Goal: Information Seeking & Learning: Understand process/instructions

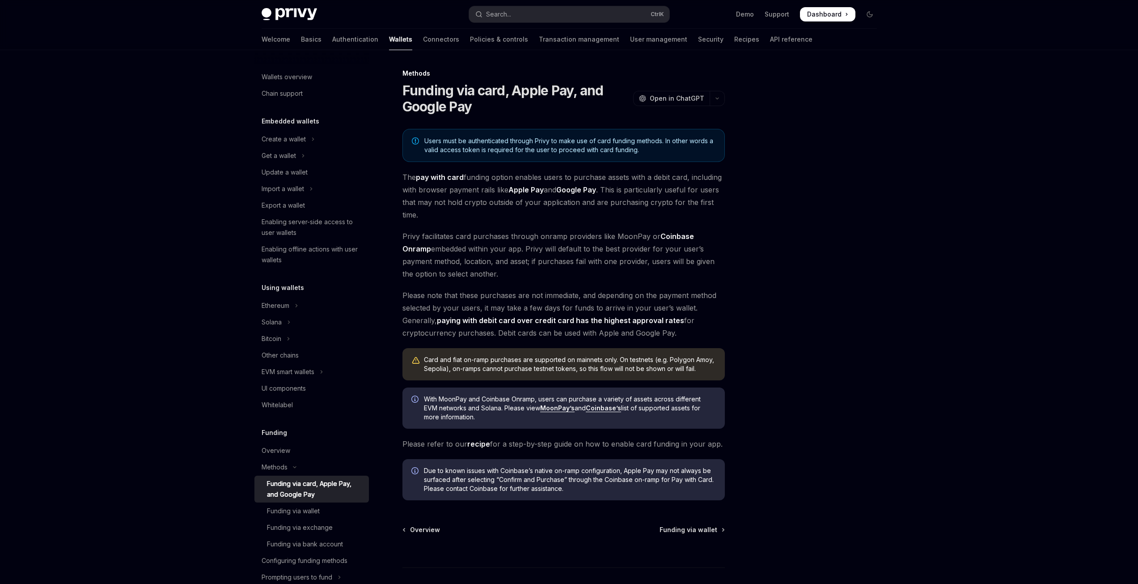
click at [537, 218] on span "The pay with card funding option enables users to purchase assets with a debit …" at bounding box center [564, 196] width 323 height 50
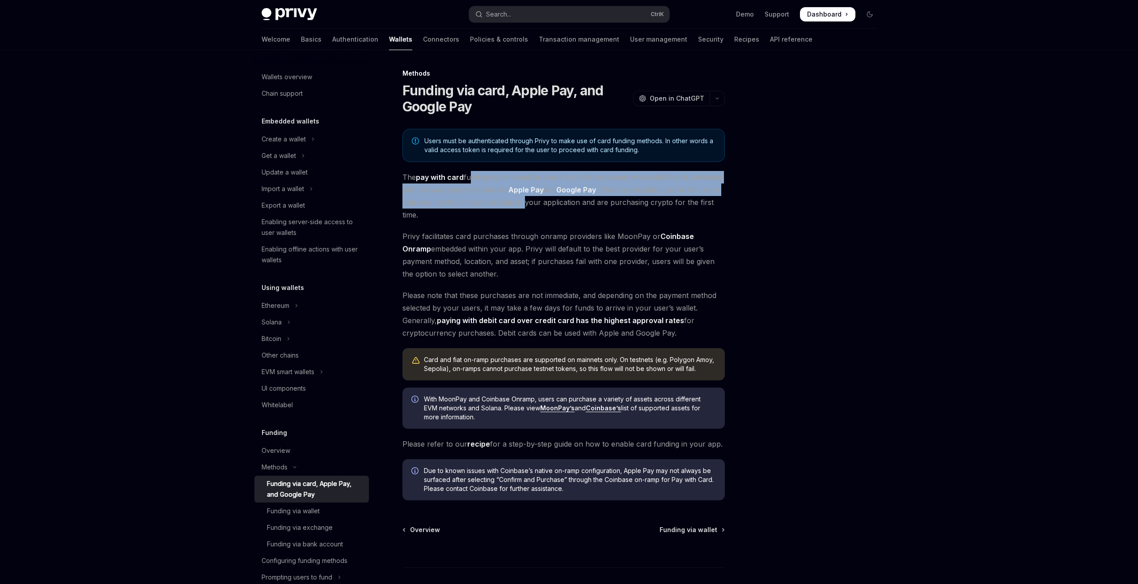
drag, startPoint x: 470, startPoint y: 176, endPoint x: 542, endPoint y: 209, distance: 78.7
click at [525, 198] on span "The pay with card funding option enables users to purchase assets with a debit …" at bounding box center [564, 196] width 323 height 50
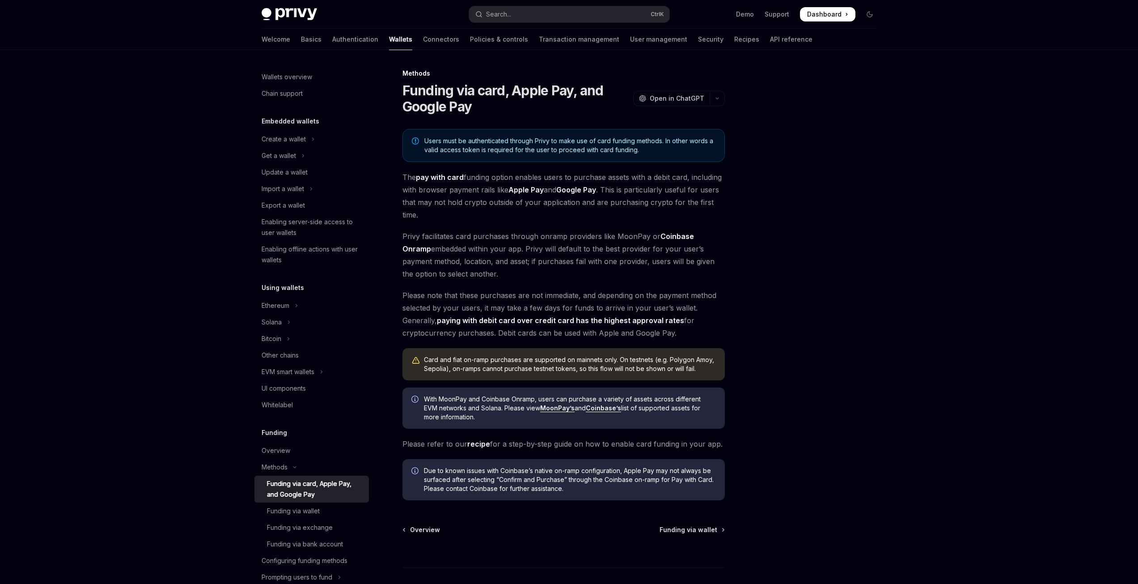
click at [545, 212] on span "The pay with card funding option enables users to purchase assets with a debit …" at bounding box center [564, 196] width 323 height 50
drag, startPoint x: 458, startPoint y: 144, endPoint x: 602, endPoint y: 153, distance: 143.8
click at [575, 153] on span "Users must be authenticated through Privy to make use of card funding methods. …" at bounding box center [570, 145] width 291 height 18
click at [618, 152] on span "Users must be authenticated through Privy to make use of card funding methods. …" at bounding box center [570, 145] width 291 height 18
drag, startPoint x: 644, startPoint y: 147, endPoint x: 560, endPoint y: 139, distance: 85.0
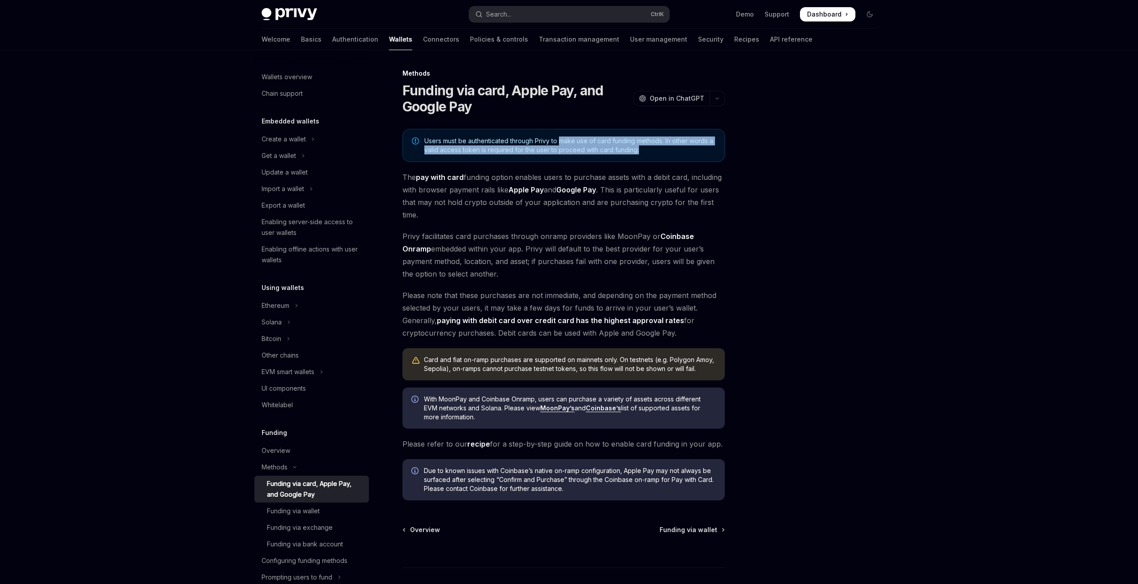
click at [560, 139] on span "Users must be authenticated through Privy to make use of card funding methods. …" at bounding box center [570, 145] width 291 height 18
click at [622, 144] on span "Users must be authenticated through Privy to make use of card funding methods. …" at bounding box center [570, 145] width 291 height 18
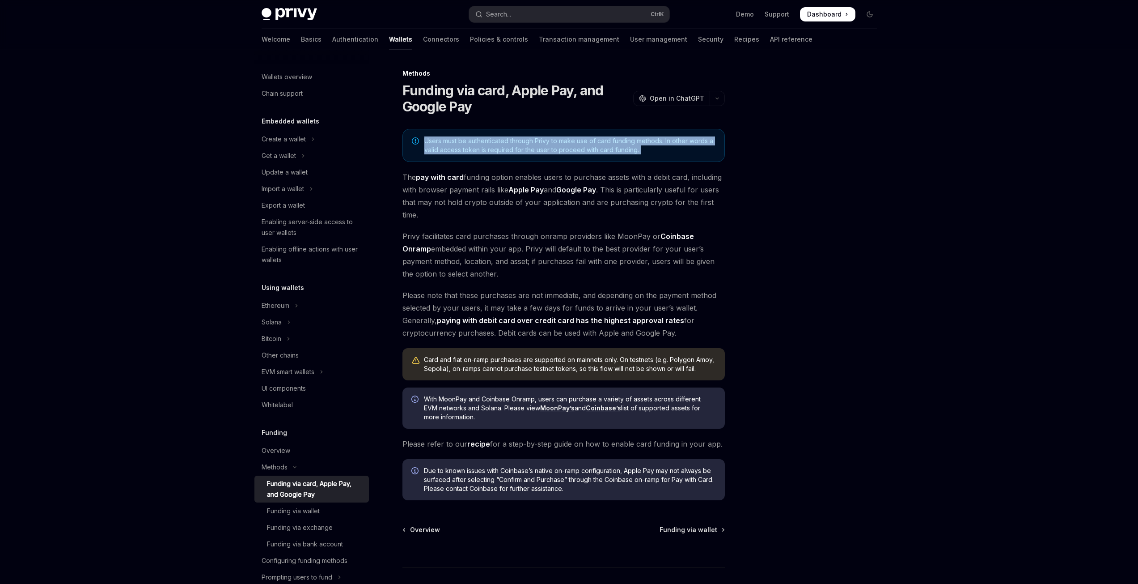
click at [654, 143] on span "Users must be authenticated through Privy to make use of card funding methods. …" at bounding box center [570, 145] width 291 height 18
click at [675, 229] on div "Users must be authenticated through Privy to make use of card funding methods. …" at bounding box center [564, 314] width 323 height 371
click at [562, 340] on div "Users must be authenticated through Privy to make use of card funding methods. …" at bounding box center [564, 314] width 323 height 371
click at [561, 411] on link "MoonPay’s" at bounding box center [557, 408] width 34 height 8
click at [485, 240] on span "Privy facilitates card purchases through onramp providers like MoonPay or Coinb…" at bounding box center [564, 255] width 323 height 50
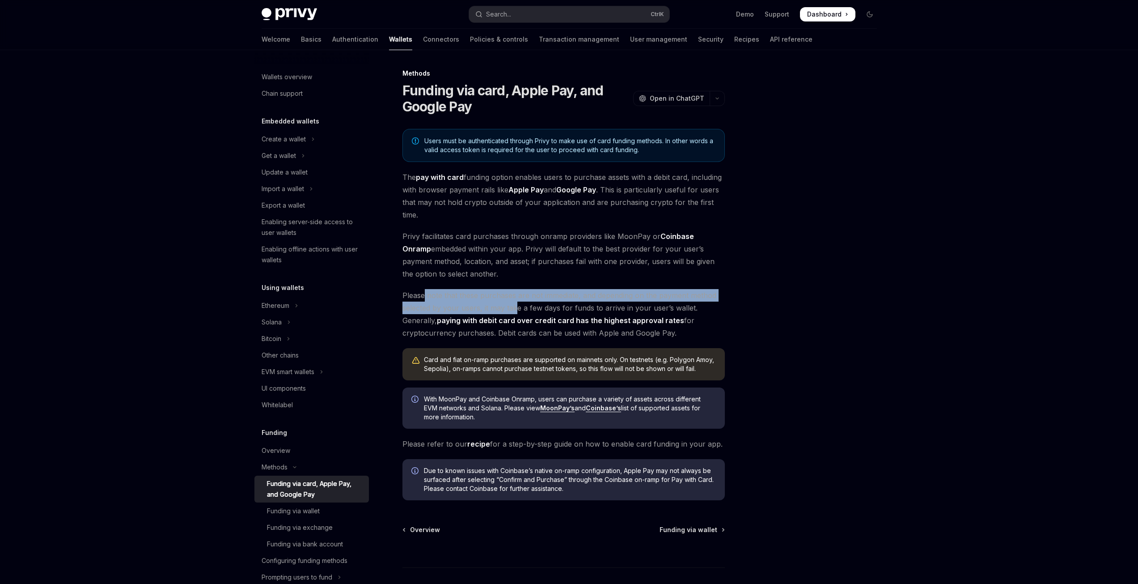
drag, startPoint x: 518, startPoint y: 302, endPoint x: 528, endPoint y: 302, distance: 10.3
click at [523, 302] on span "Please note that these purchases are not immediate, and depending on the paymen…" at bounding box center [564, 314] width 323 height 50
click at [538, 296] on span "Please note that these purchases are not immediate, and depending on the paymen…" at bounding box center [564, 314] width 323 height 50
click at [480, 293] on span "Please note that these purchases are not immediate, and depending on the paymen…" at bounding box center [564, 314] width 323 height 50
click at [479, 294] on span "Please note that these purchases are not immediate, and depending on the paymen…" at bounding box center [564, 314] width 323 height 50
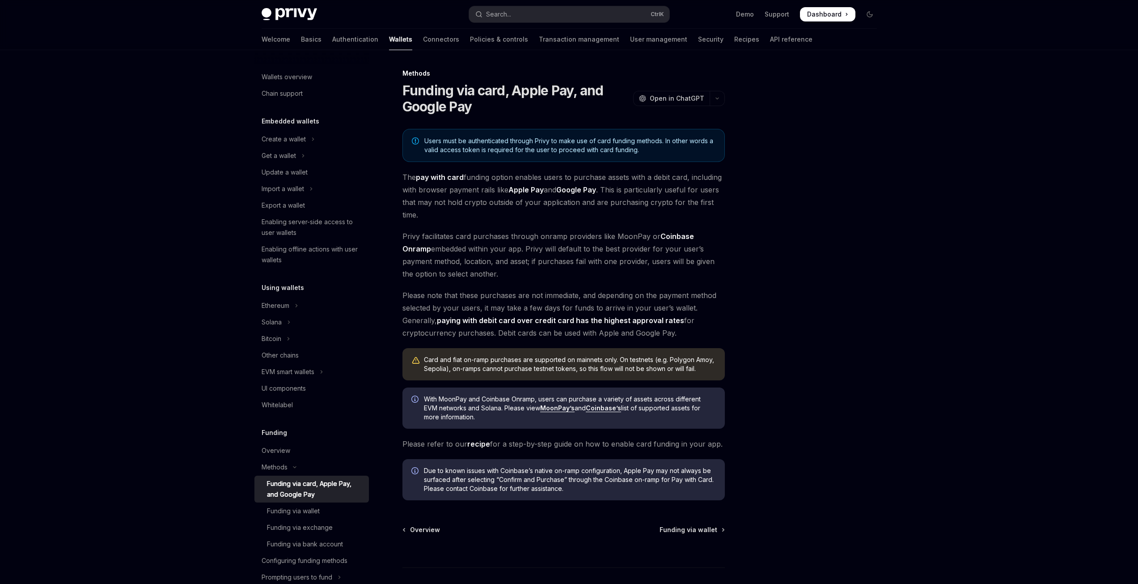
click at [449, 297] on span "Please note that these purchases are not immediate, and depending on the paymen…" at bounding box center [564, 314] width 323 height 50
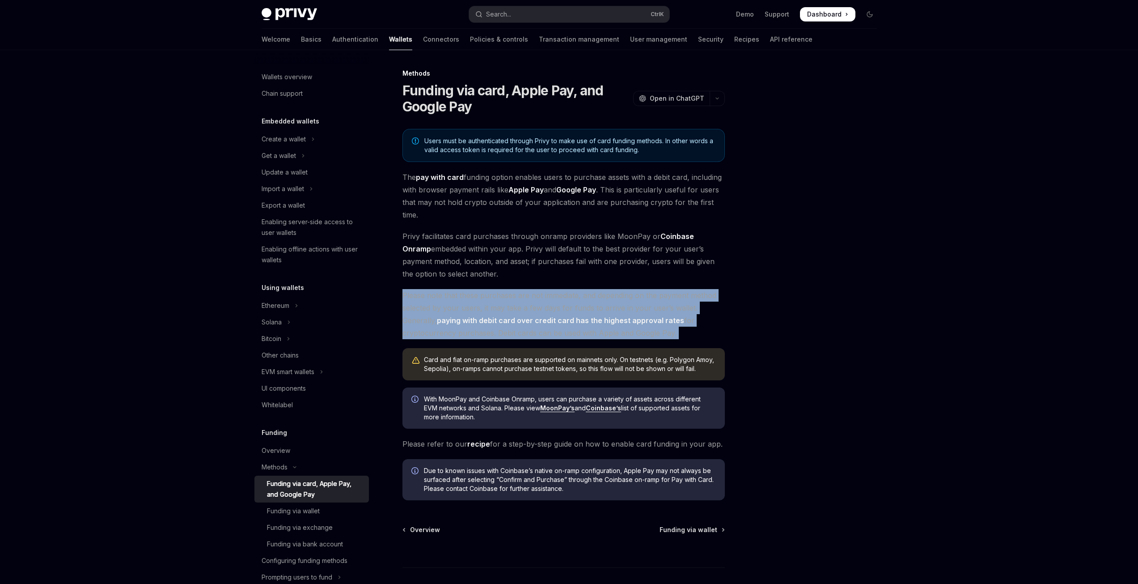
click at [449, 297] on span "Please note that these purchases are not immediate, and depending on the paymen…" at bounding box center [564, 314] width 323 height 50
click at [539, 295] on span "Please note that these purchases are not immediate, and depending on the paymen…" at bounding box center [564, 314] width 323 height 50
drag, startPoint x: 161, startPoint y: 377, endPoint x: 190, endPoint y: 381, distance: 29.4
click at [161, 377] on div "Skip to main content Privy Docs home page Search... Ctrl K Demo Support Dashboa…" at bounding box center [569, 322] width 1138 height 645
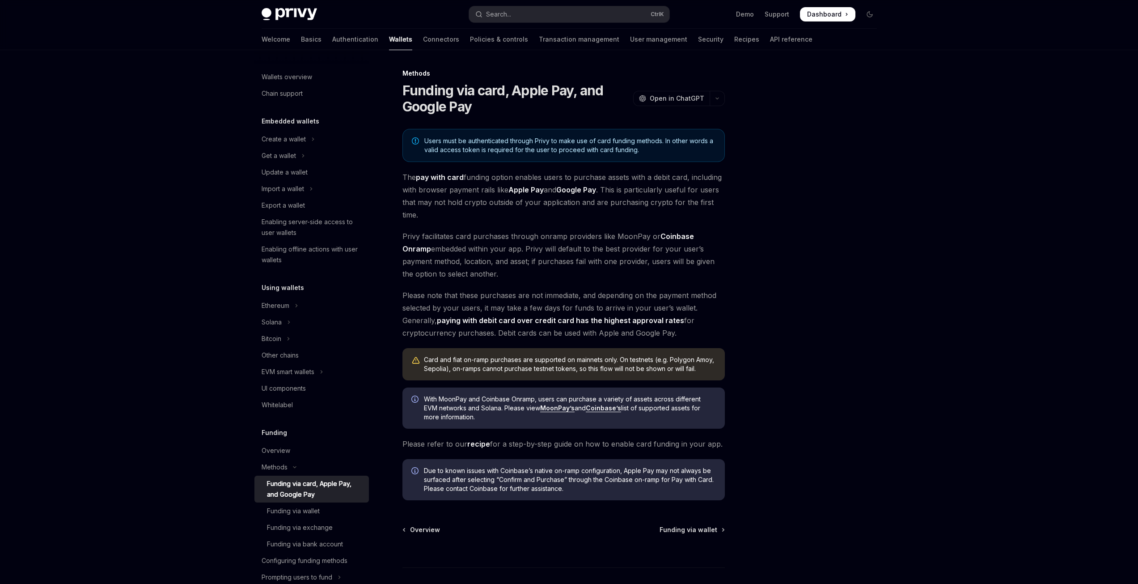
click at [587, 284] on div "Users must be authenticated through Privy to make use of card funding methods. …" at bounding box center [564, 314] width 323 height 371
drag, startPoint x: 838, startPoint y: 287, endPoint x: 833, endPoint y: 297, distance: 10.4
click at [838, 285] on div at bounding box center [816, 326] width 136 height 516
click at [92, 357] on div "Skip to main content Privy Docs home page Search... Ctrl K Demo Support Dashboa…" at bounding box center [569, 322] width 1138 height 645
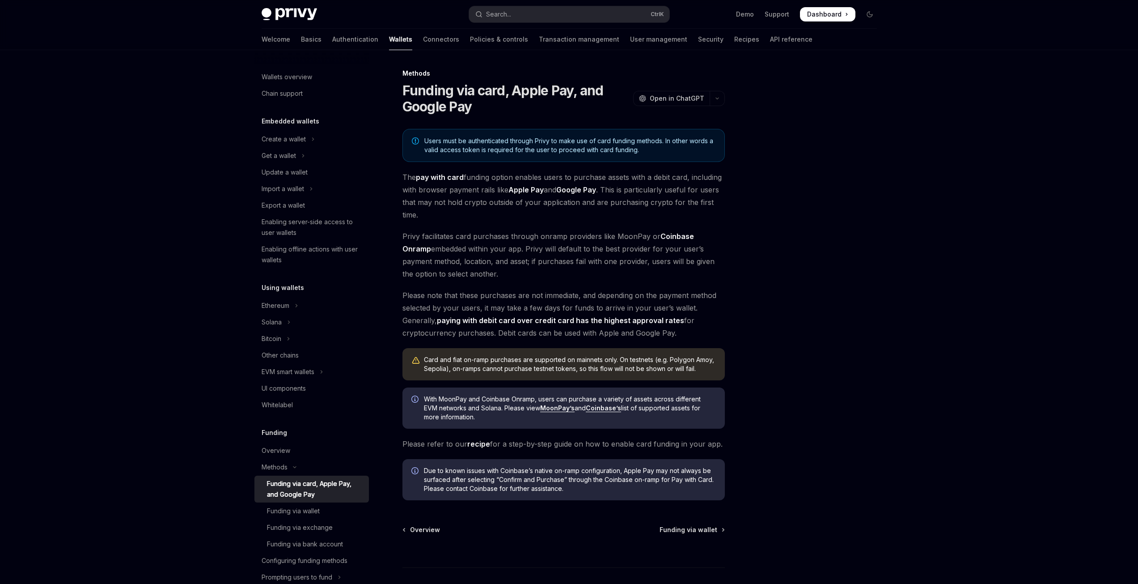
click at [128, 319] on div "Skip to main content Privy Docs home page Search... Ctrl K Demo Support Dashboa…" at bounding box center [569, 322] width 1138 height 645
click at [979, 430] on div "Skip to main content Privy Docs home page Search... Ctrl K Demo Support Dashboa…" at bounding box center [569, 322] width 1138 height 645
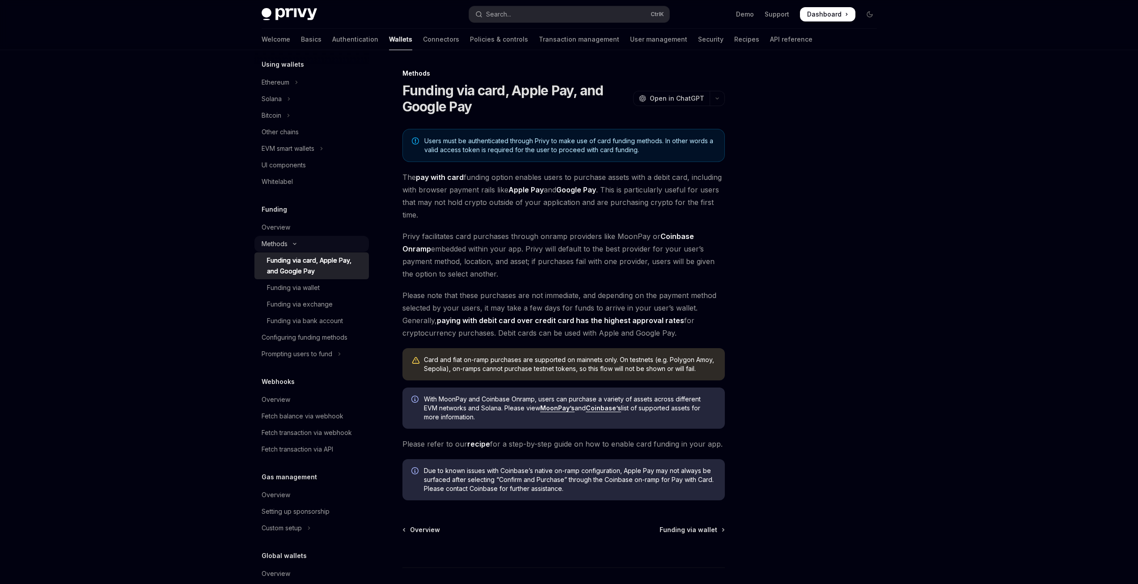
scroll to position [224, 0]
click at [324, 323] on div "Funding via bank account" at bounding box center [305, 320] width 76 height 11
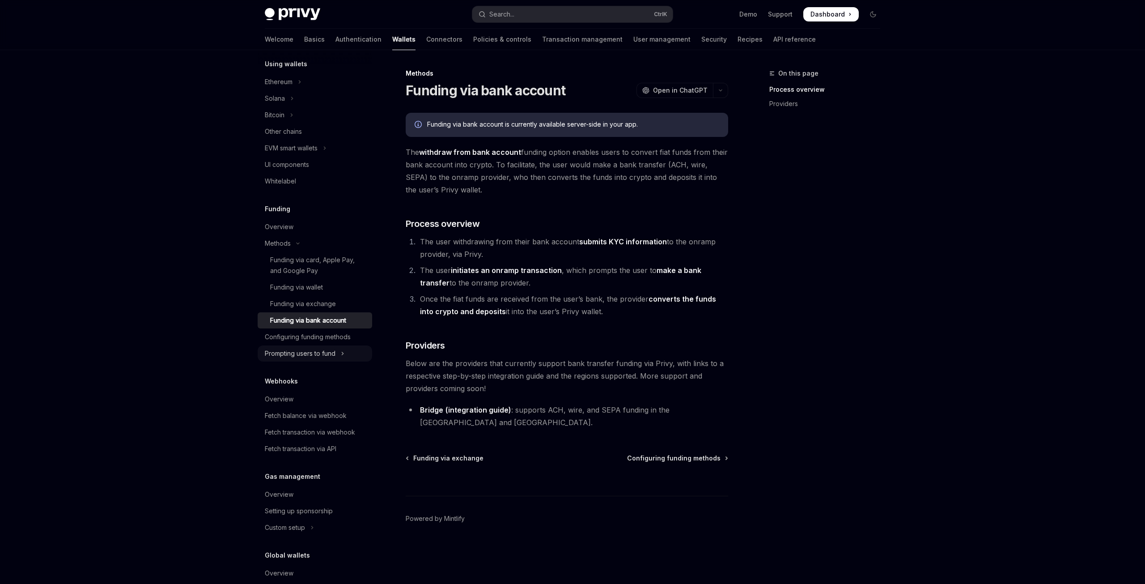
click at [318, 351] on div "Prompting users to fund" at bounding box center [300, 353] width 71 height 11
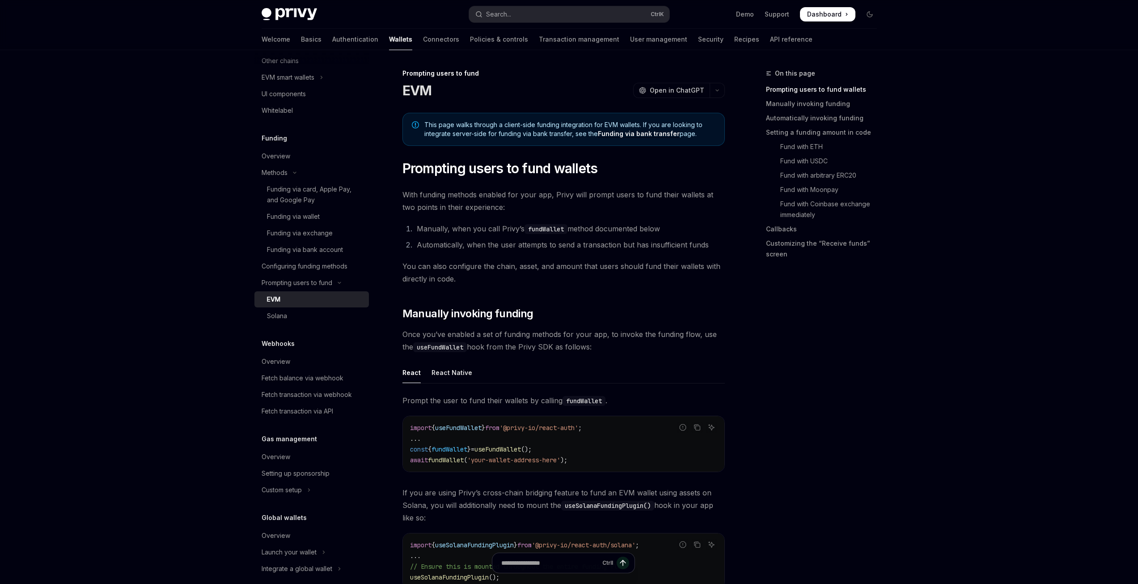
scroll to position [305, 0]
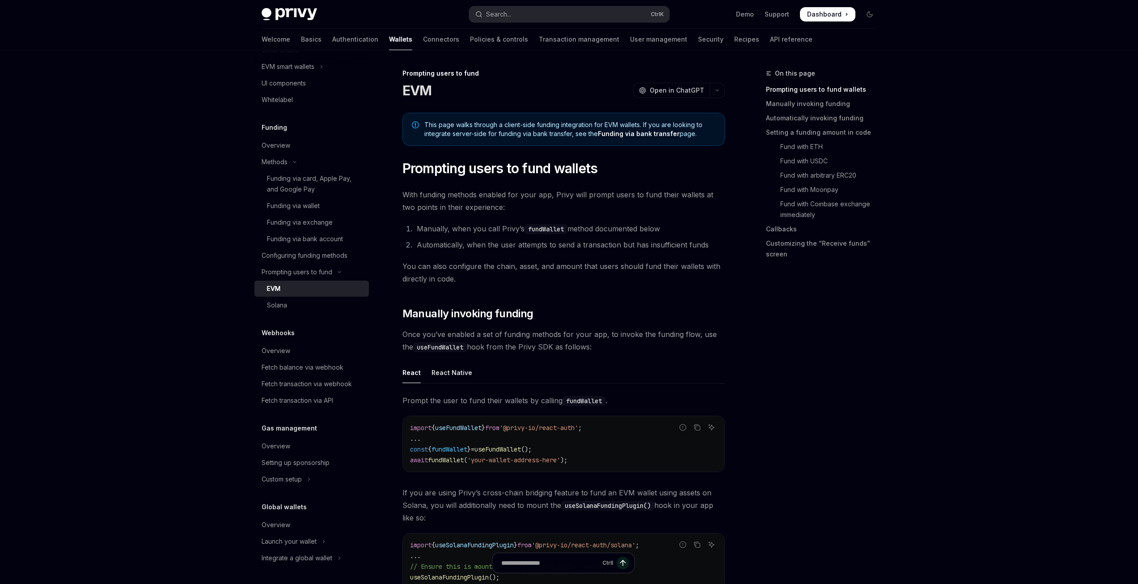
click at [837, 447] on div "On this page Prompting users to fund wallets Manually invoking funding Automati…" at bounding box center [816, 326] width 136 height 516
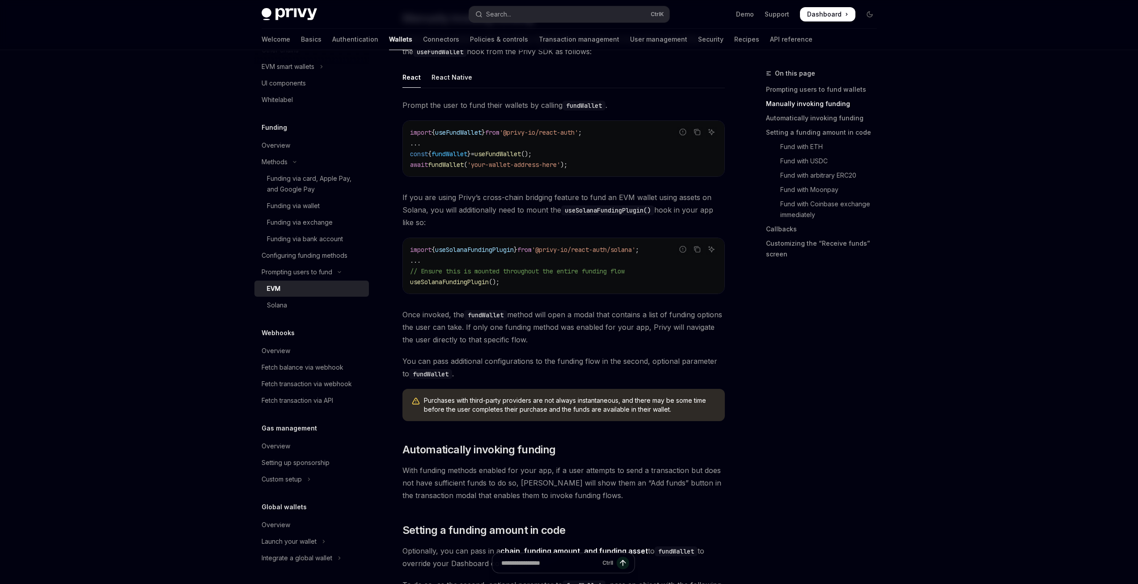
scroll to position [313, 0]
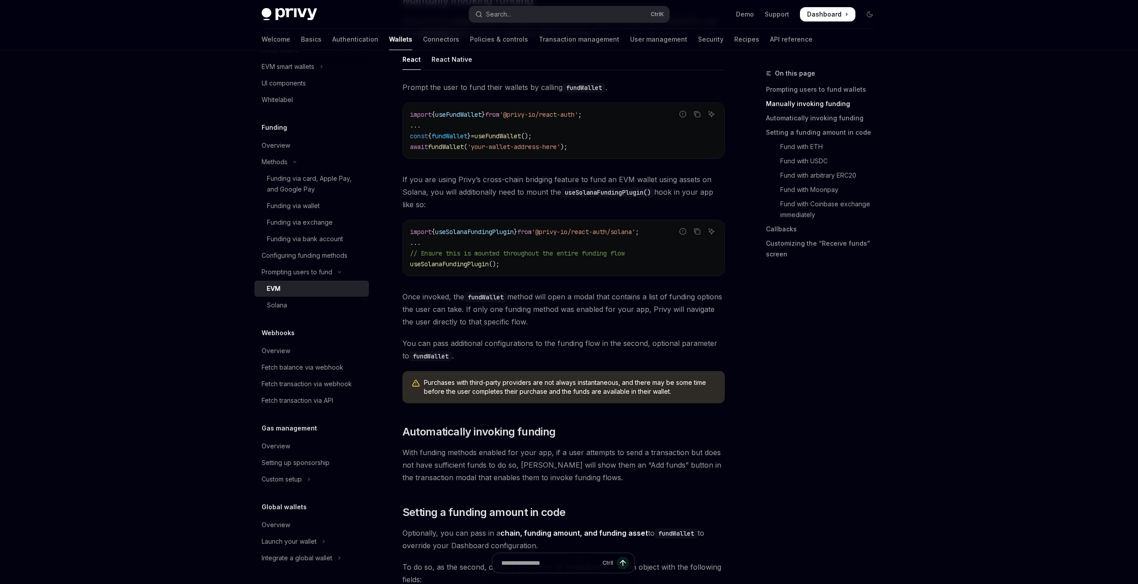
click at [803, 455] on div "On this page Prompting users to fund wallets Manually invoking funding Automati…" at bounding box center [816, 326] width 136 height 516
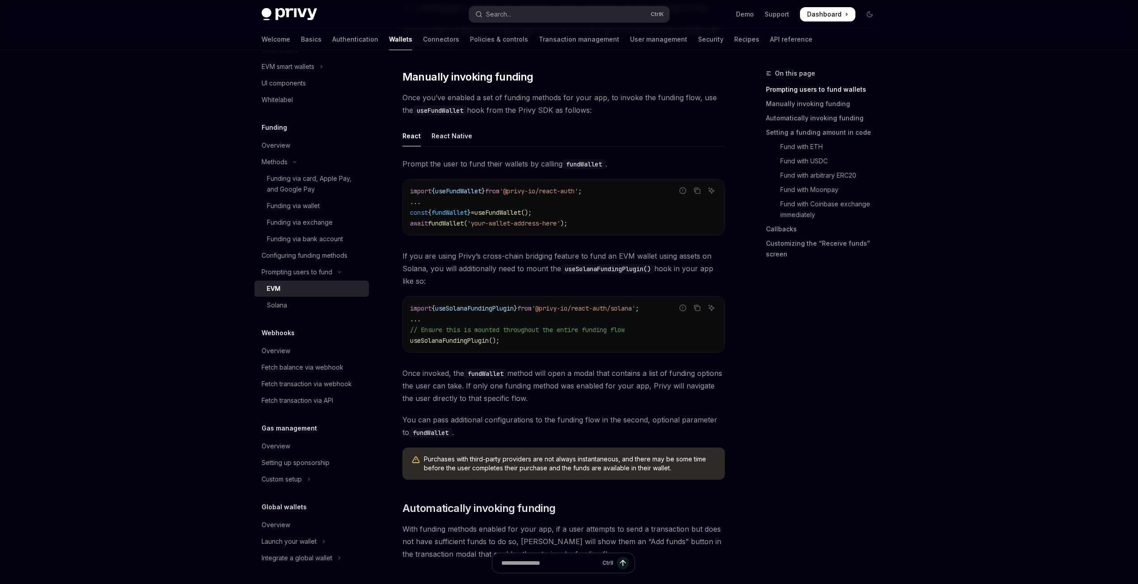
scroll to position [224, 0]
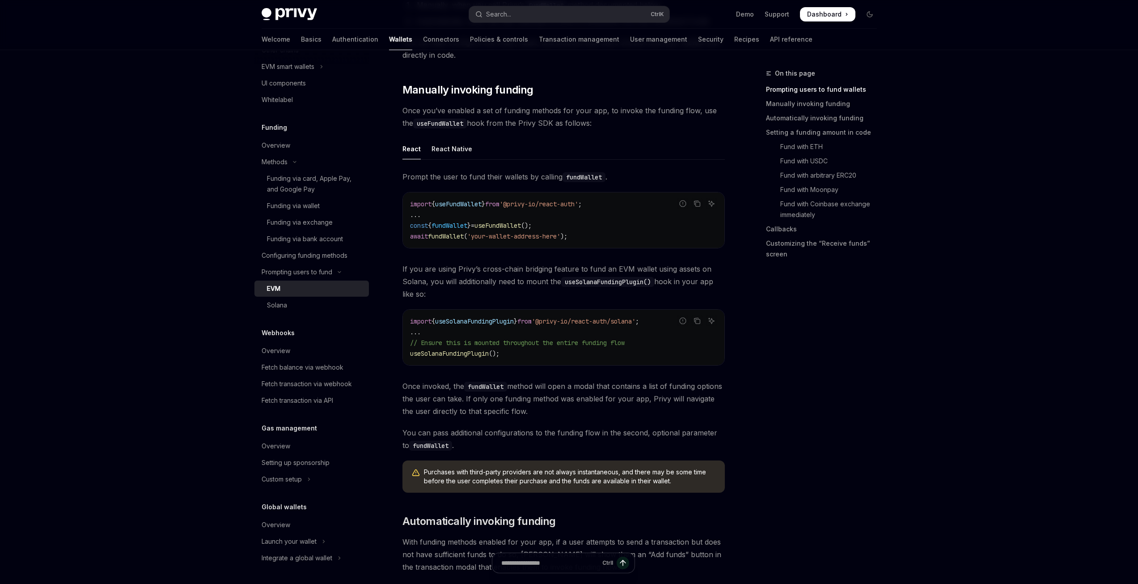
drag, startPoint x: 81, startPoint y: 222, endPoint x: 85, endPoint y: 222, distance: 4.5
click at [299, 191] on div "Funding via card, Apple Pay, and Google Pay" at bounding box center [315, 183] width 97 height 21
type textarea "*"
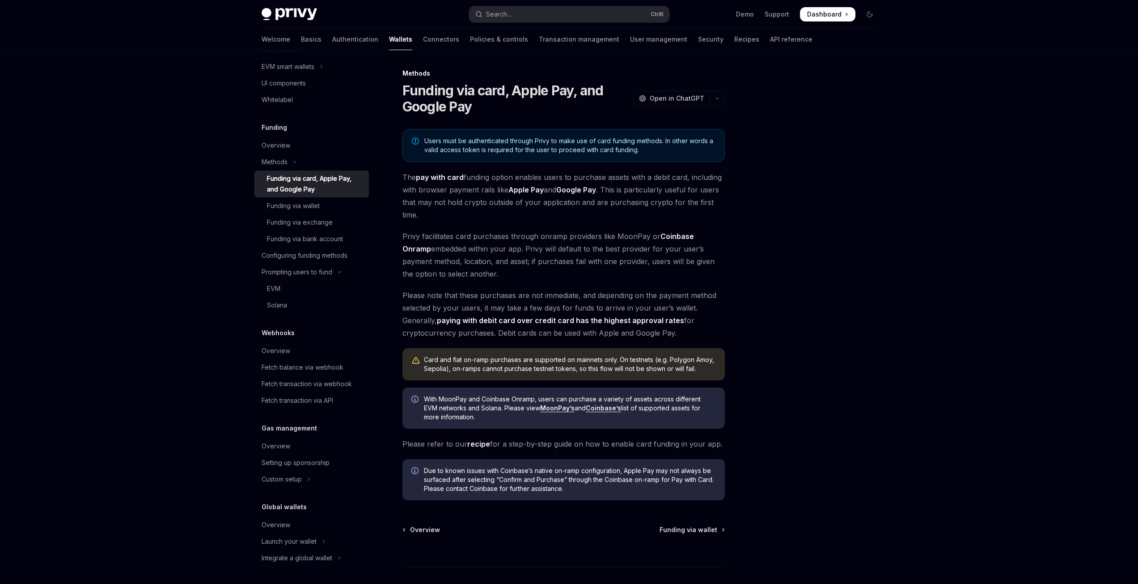
click at [871, 314] on div at bounding box center [816, 326] width 136 height 516
click at [486, 249] on span "Privy facilitates card purchases through onramp providers like MoonPay or Coinb…" at bounding box center [564, 255] width 323 height 50
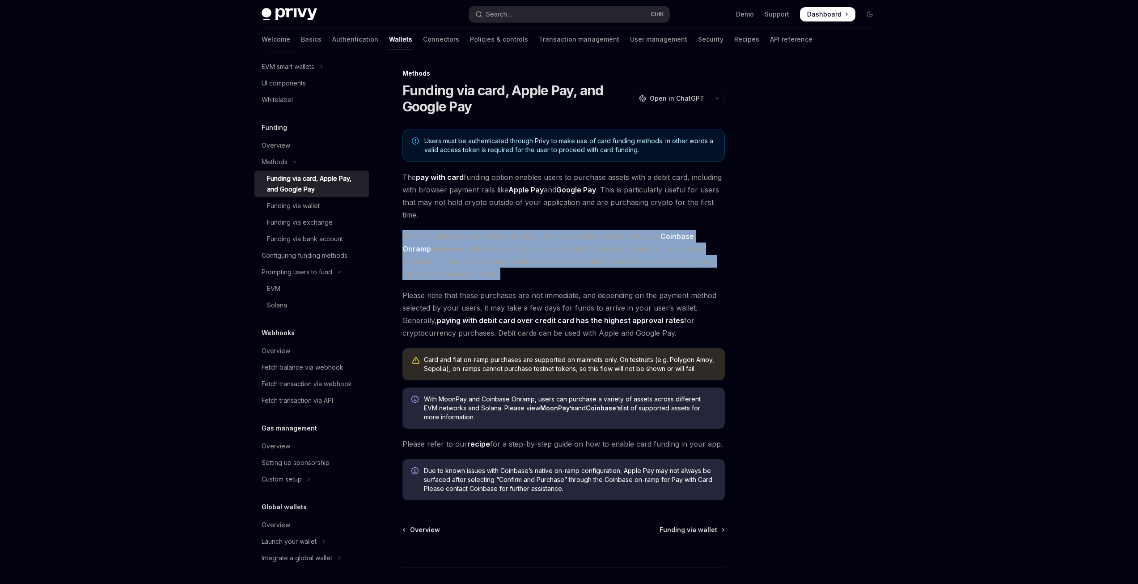
click at [486, 249] on span "Privy facilitates card purchases through onramp providers like MoonPay or Coinb…" at bounding box center [564, 255] width 323 height 50
click at [518, 244] on span "Privy facilitates card purchases through onramp providers like MoonPay or Coinb…" at bounding box center [564, 255] width 323 height 50
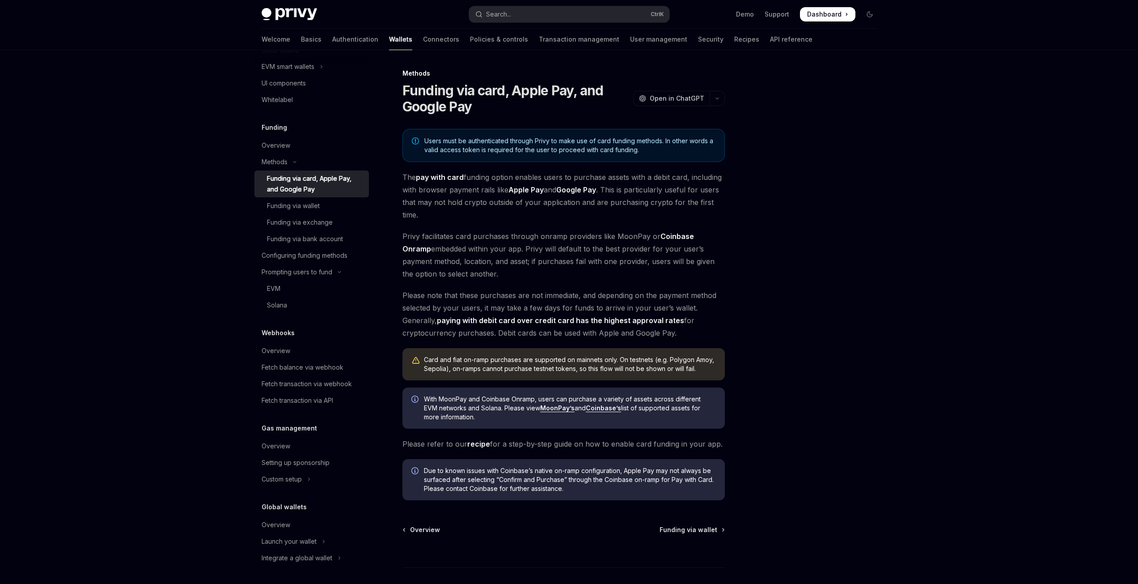
click at [518, 300] on span "Please note that these purchases are not immediate, and depending on the paymen…" at bounding box center [564, 314] width 323 height 50
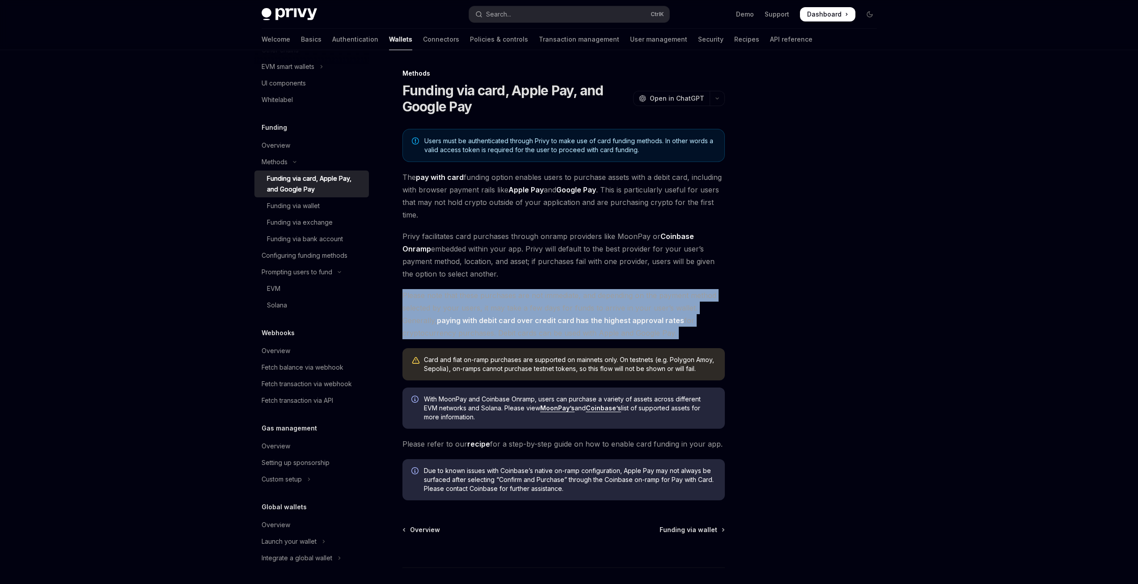
click at [518, 300] on span "Please note that these purchases are not immediate, and depending on the paymen…" at bounding box center [564, 314] width 323 height 50
click at [526, 297] on span "Please note that these purchases are not immediate, and depending on the paymen…" at bounding box center [564, 314] width 323 height 50
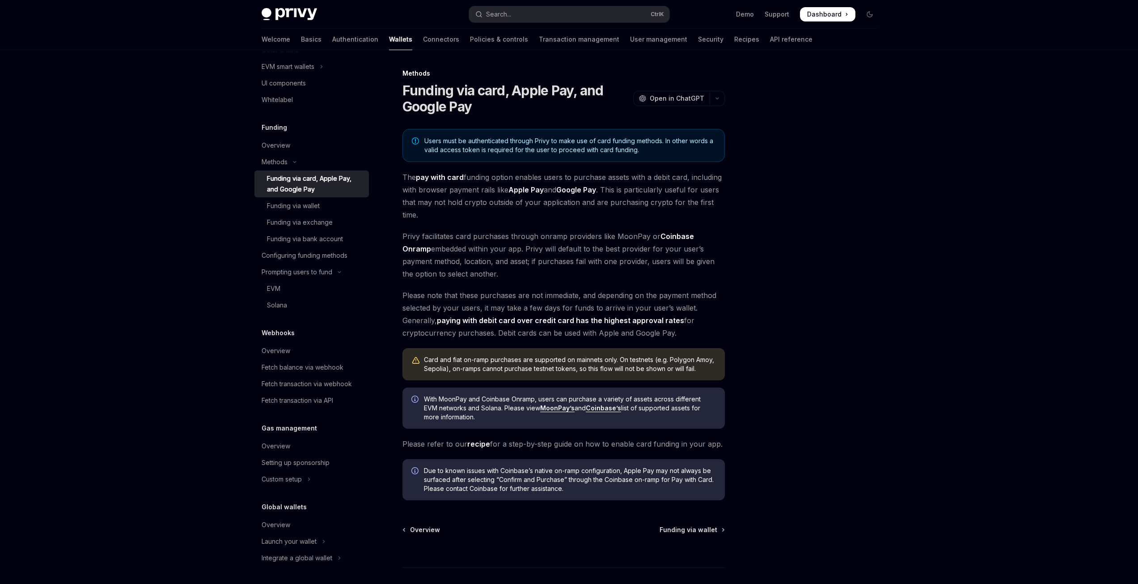
click at [876, 410] on div at bounding box center [816, 326] width 136 height 516
